Goal: Task Accomplishment & Management: Use online tool/utility

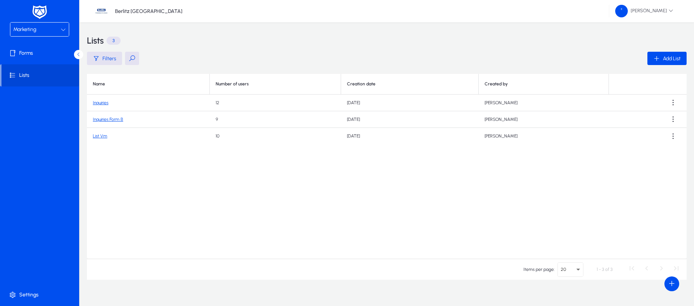
click at [47, 28] on div "Marketing" at bounding box center [36, 30] width 47 height 10
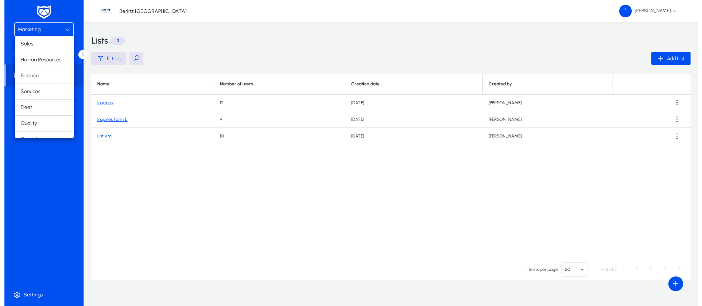
scroll to position [25, 0]
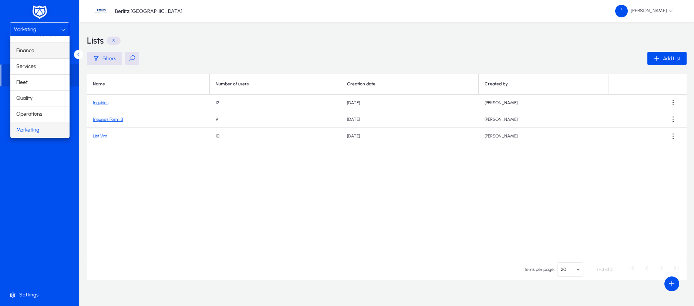
click at [39, 52] on mat-option "Finance" at bounding box center [39, 51] width 59 height 16
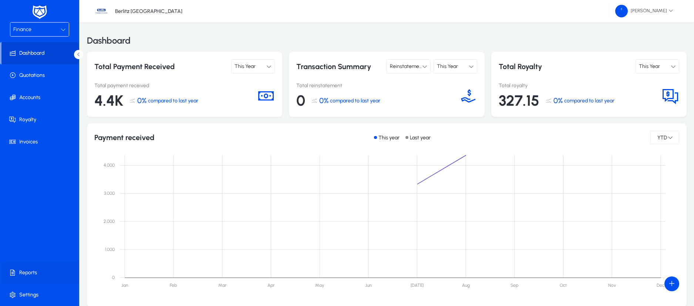
click at [44, 270] on span "Reports" at bounding box center [40, 272] width 79 height 7
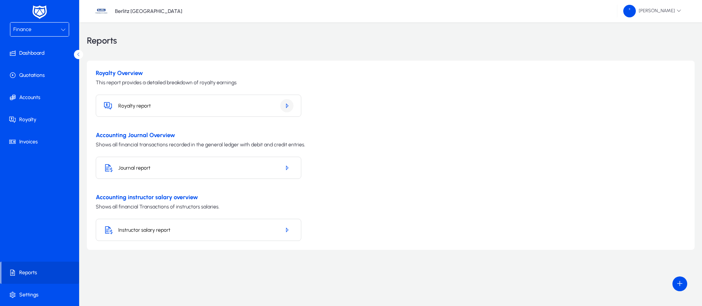
click at [290, 107] on icon "button" at bounding box center [287, 105] width 7 height 7
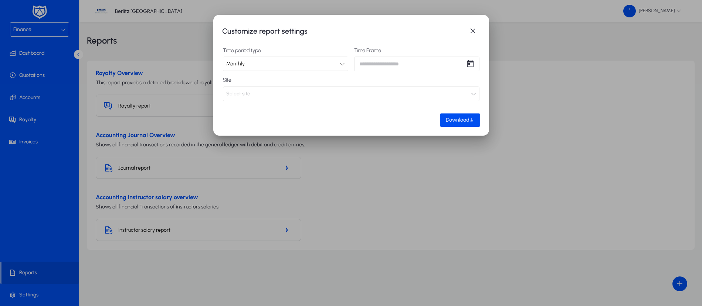
click at [343, 65] on icon at bounding box center [342, 63] width 5 height 5
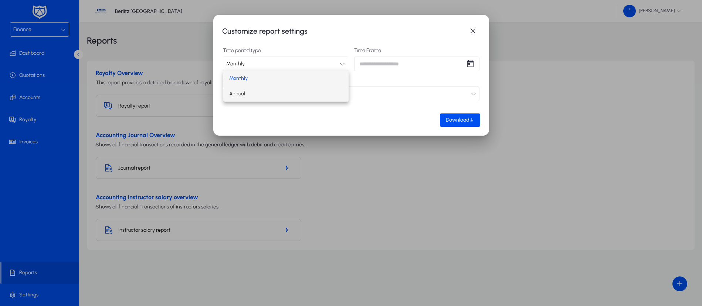
click at [329, 94] on mat-option "Annual" at bounding box center [285, 94] width 125 height 16
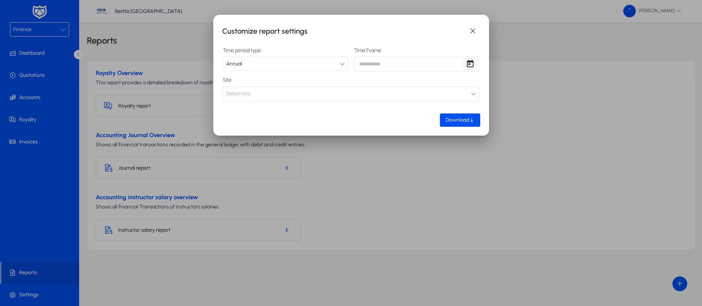
click at [469, 62] on span "Open calendar" at bounding box center [470, 64] width 15 height 15
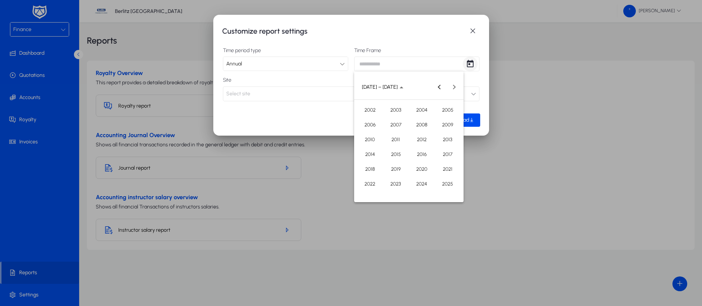
click at [469, 62] on div at bounding box center [351, 153] width 702 height 306
